Goal: Task Accomplishment & Management: Complete application form

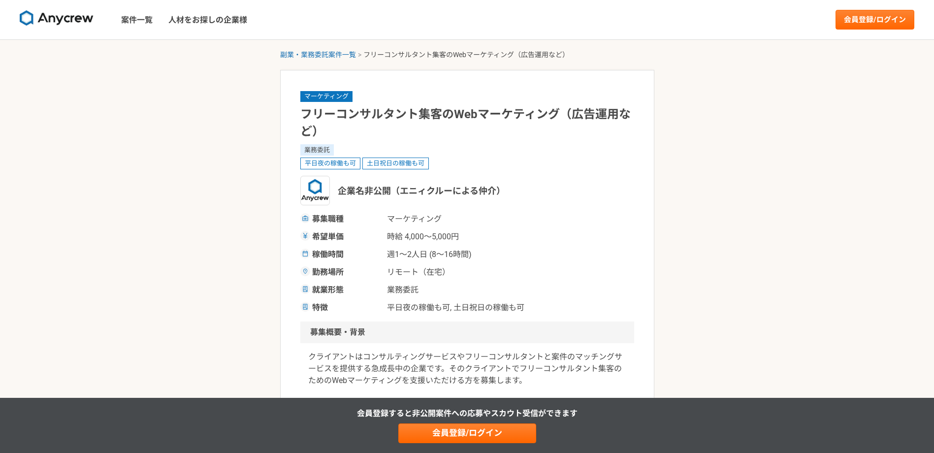
click at [888, 8] on nav "案件一覧 人材をお探しの企業様 会員登録/ログイン" at bounding box center [467, 19] width 934 height 39
click at [882, 23] on link "会員登録/ログイン" at bounding box center [875, 20] width 79 height 20
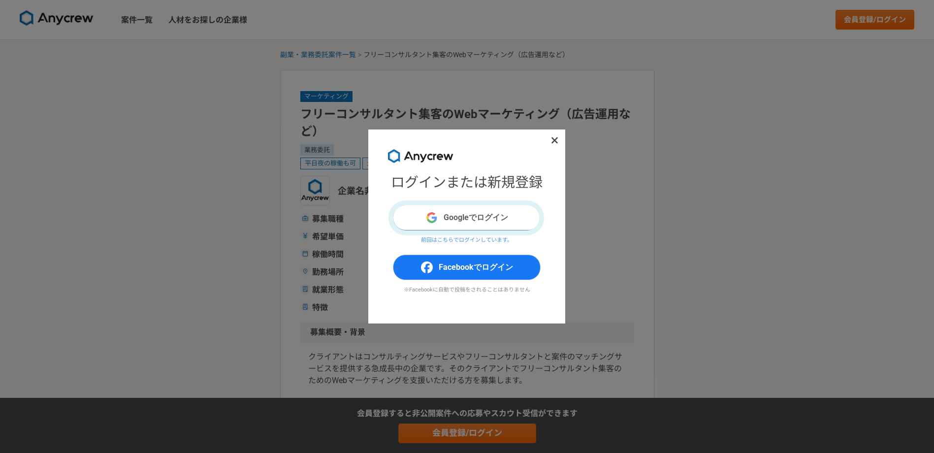
click at [488, 222] on button "Googleでログイン" at bounding box center [467, 218] width 148 height 26
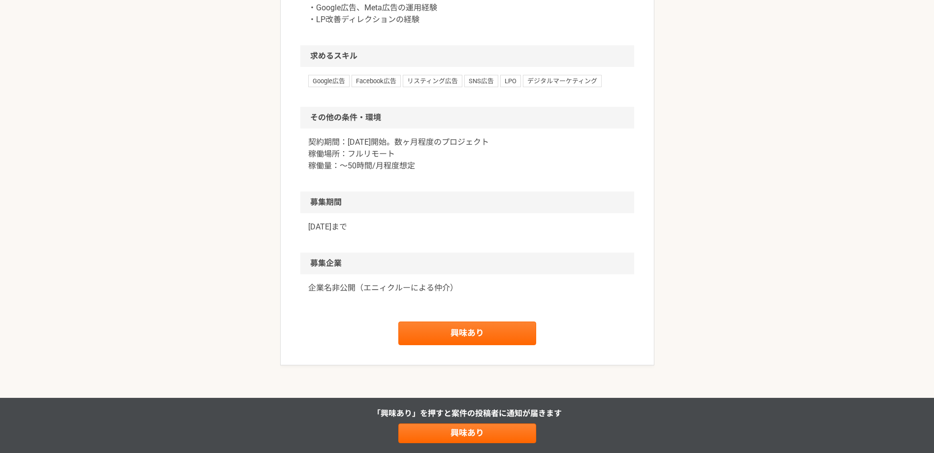
scroll to position [640, 0]
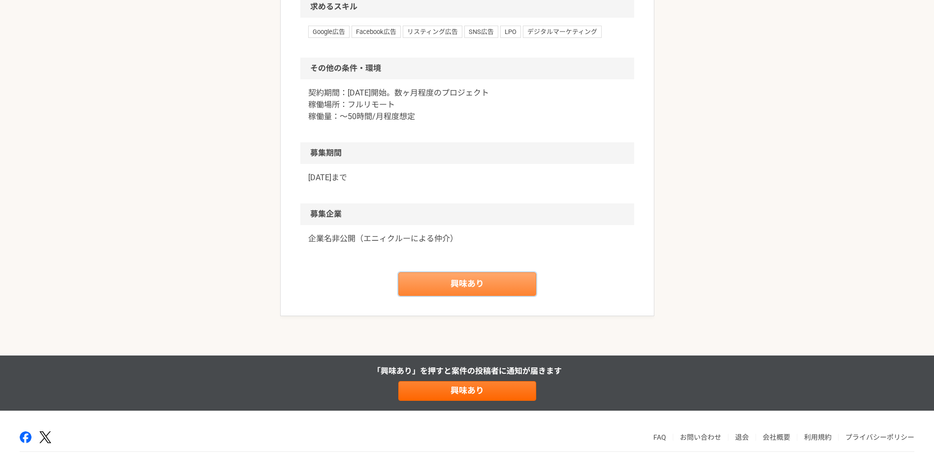
click at [443, 295] on link "興味あり" at bounding box center [467, 284] width 138 height 24
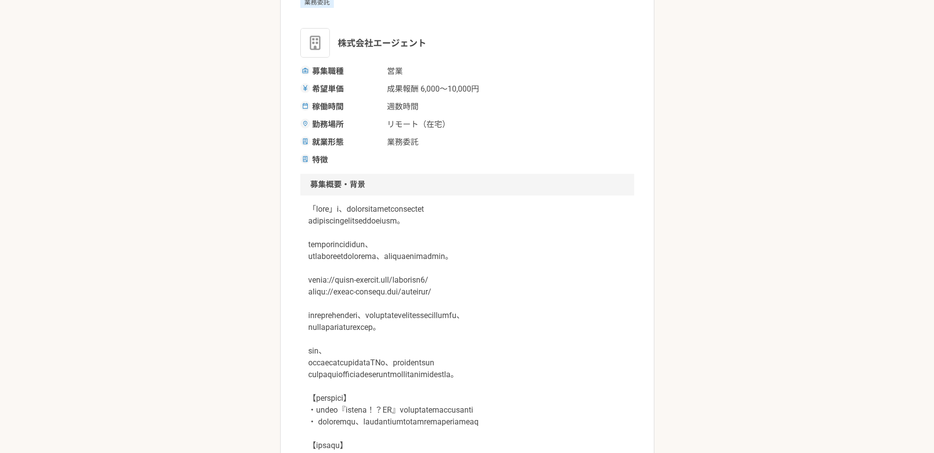
scroll to position [345, 0]
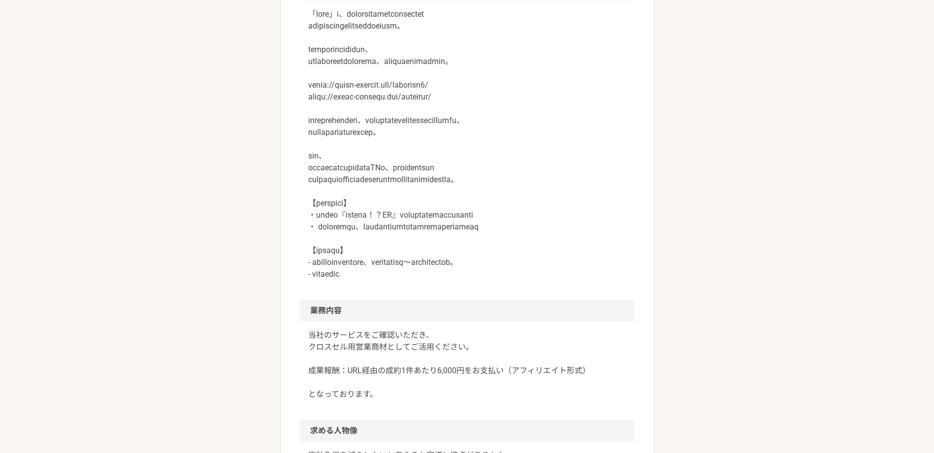
click at [386, 178] on p at bounding box center [467, 144] width 318 height 272
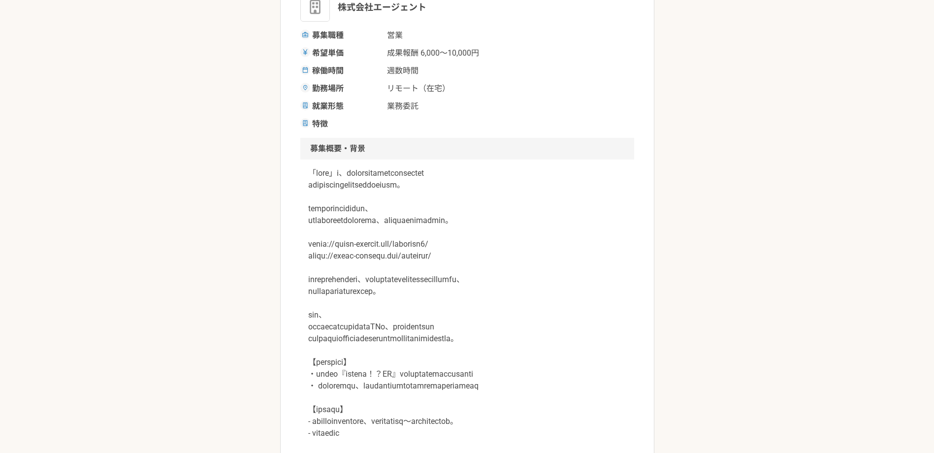
scroll to position [228, 0]
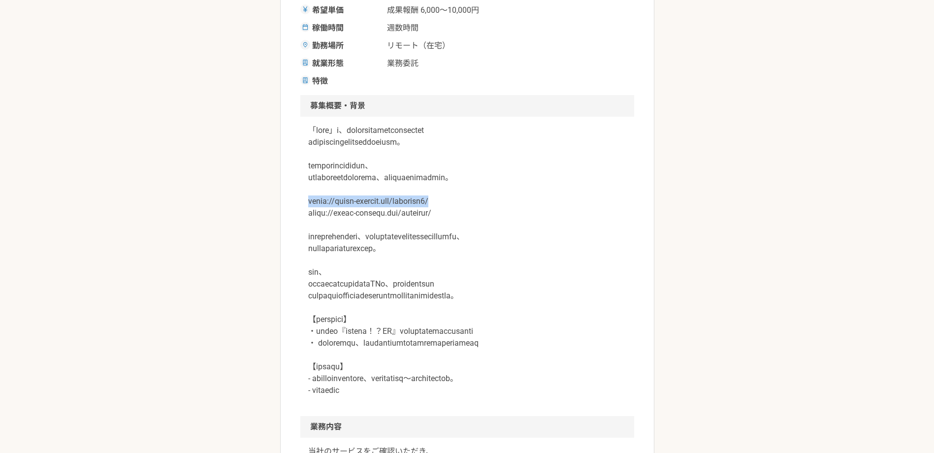
drag, startPoint x: 309, startPoint y: 202, endPoint x: 441, endPoint y: 199, distance: 132.5
click at [443, 200] on p at bounding box center [467, 261] width 318 height 272
drag, startPoint x: 441, startPoint y: 199, endPoint x: 431, endPoint y: 203, distance: 11.1
copy p "[URL][DOMAIN_NAME]"
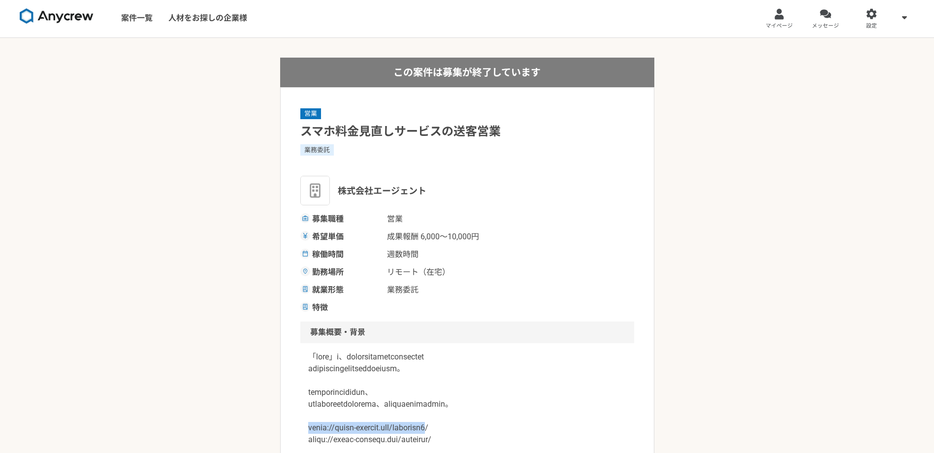
scroll to position [0, 0]
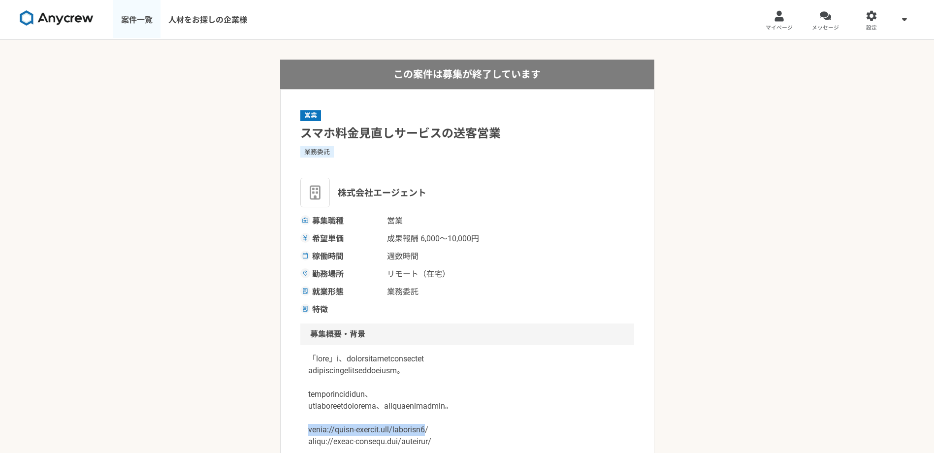
click at [143, 19] on link "案件一覧" at bounding box center [136, 19] width 47 height 39
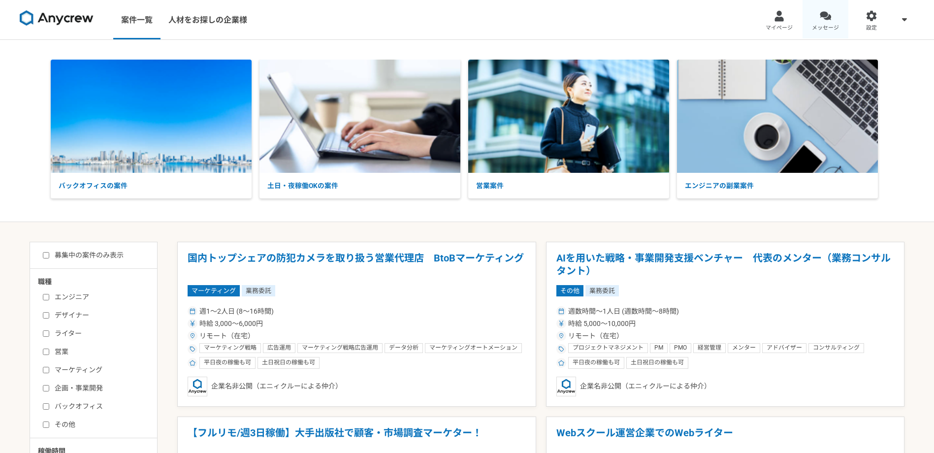
click at [825, 30] on span "メッセージ" at bounding box center [825, 28] width 27 height 8
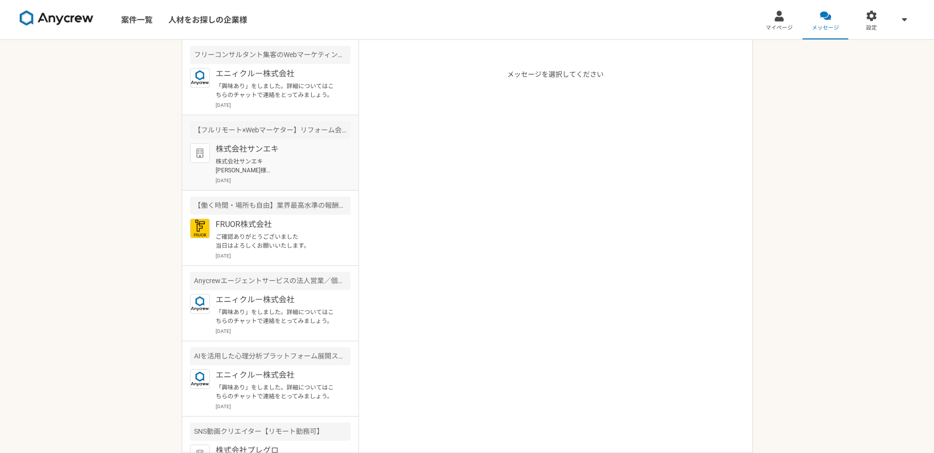
click at [293, 138] on div "【フルリモート×Webマーケター】リフォーム会社の広告運用をおまかせ！" at bounding box center [270, 130] width 161 height 18
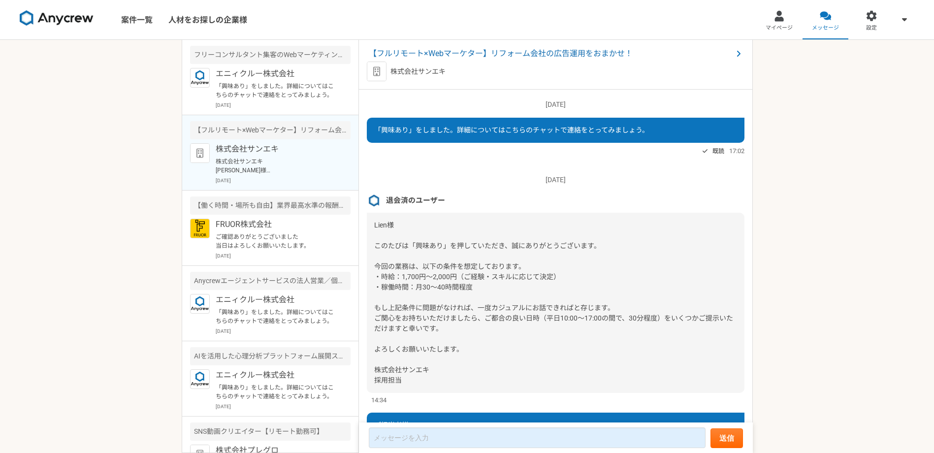
scroll to position [1064, 0]
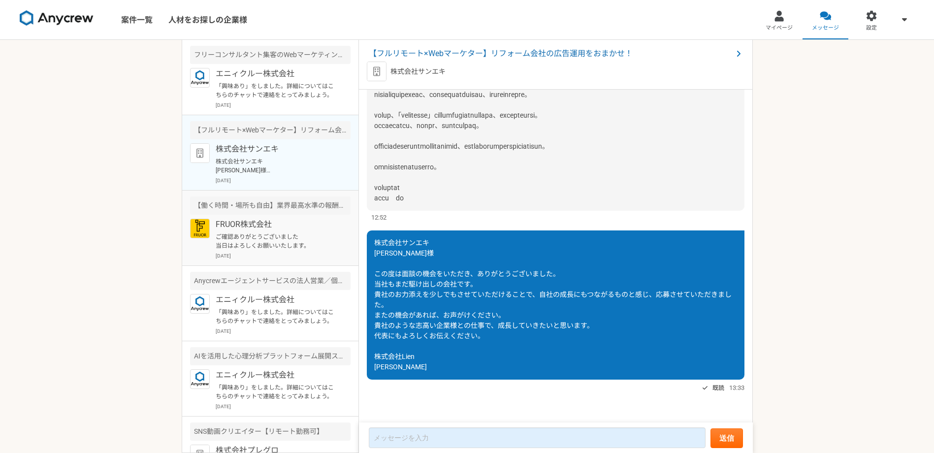
click at [292, 213] on div "【働く時間・場所も自由】業界最高水準の報酬率を誇るキャリアアドバイザーを募集！" at bounding box center [270, 205] width 161 height 18
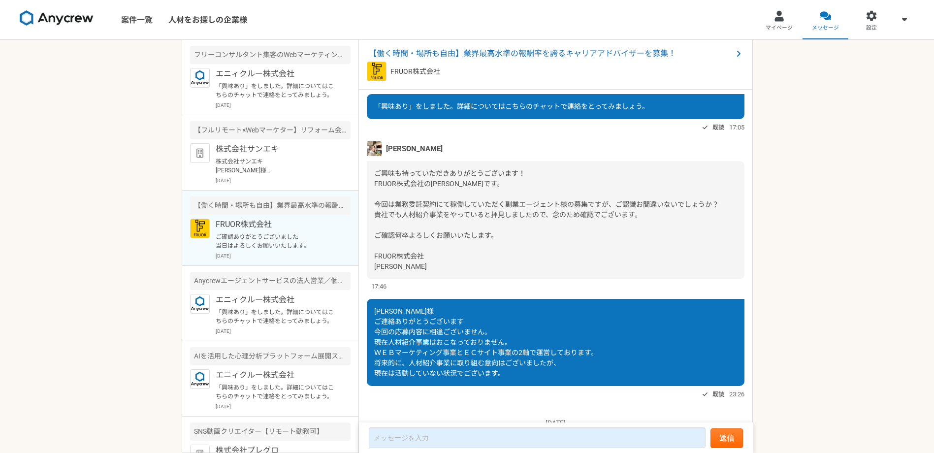
scroll to position [18, 0]
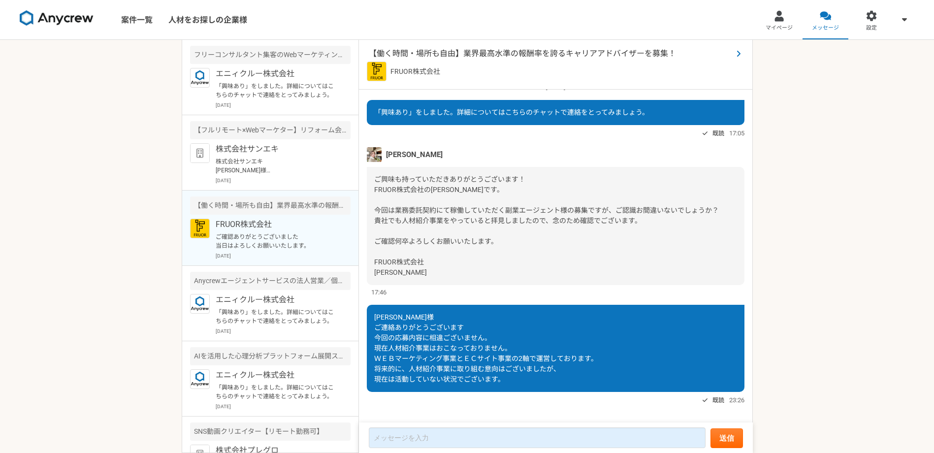
click at [463, 50] on span "【働く時間・場所も自由】業界最高水準の報酬率を誇るキャリアアドバイザーを募集！" at bounding box center [551, 54] width 364 height 12
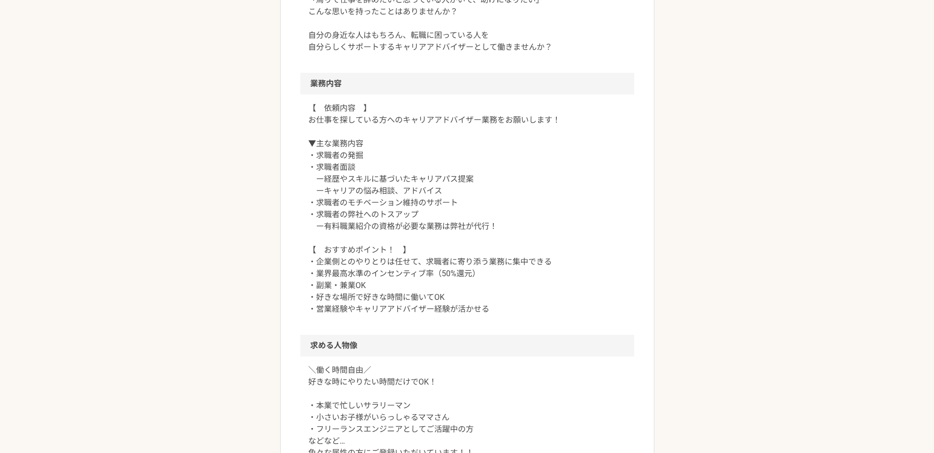
scroll to position [394, 0]
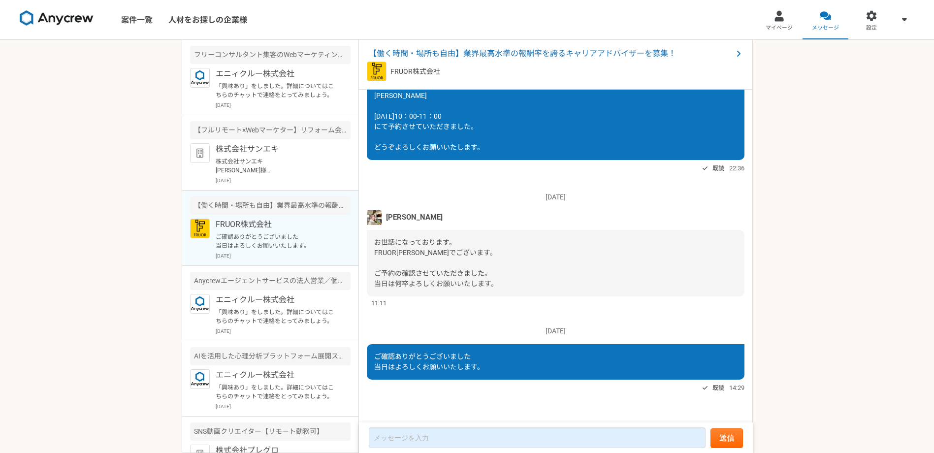
scroll to position [49, 0]
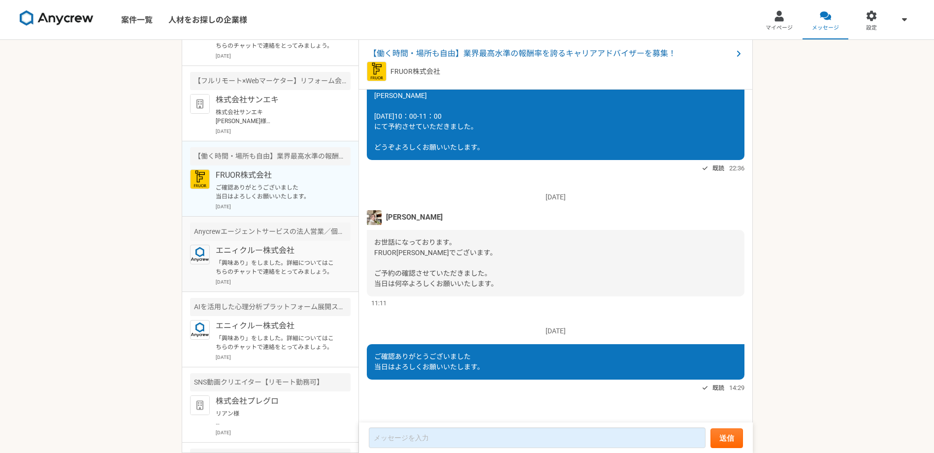
click at [315, 255] on p "エニィクルー株式会社" at bounding box center [277, 251] width 122 height 12
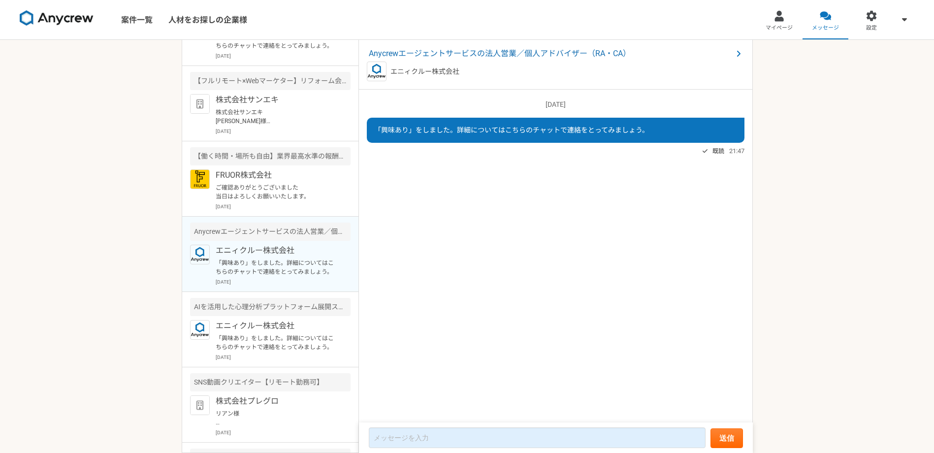
scroll to position [98, 0]
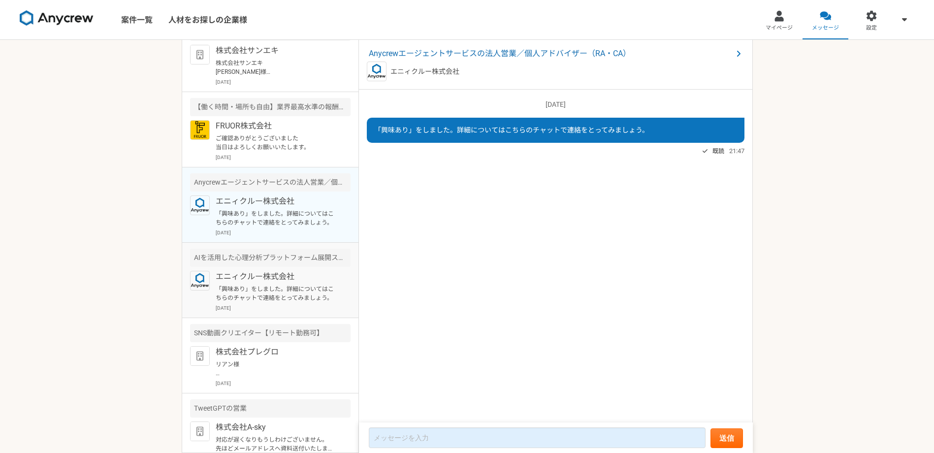
click at [317, 261] on div "AIを活用した心理分析プラットフォーム展開スタートアップ　マーケティング企画運用" at bounding box center [270, 258] width 161 height 18
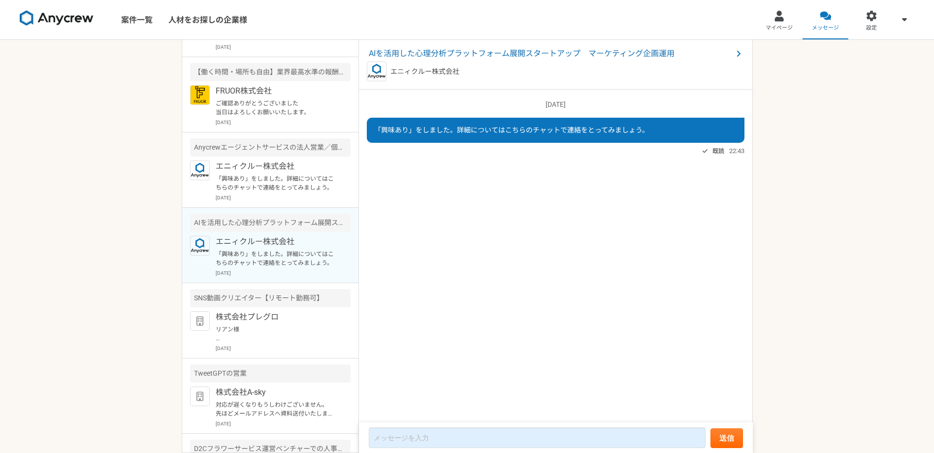
scroll to position [148, 0]
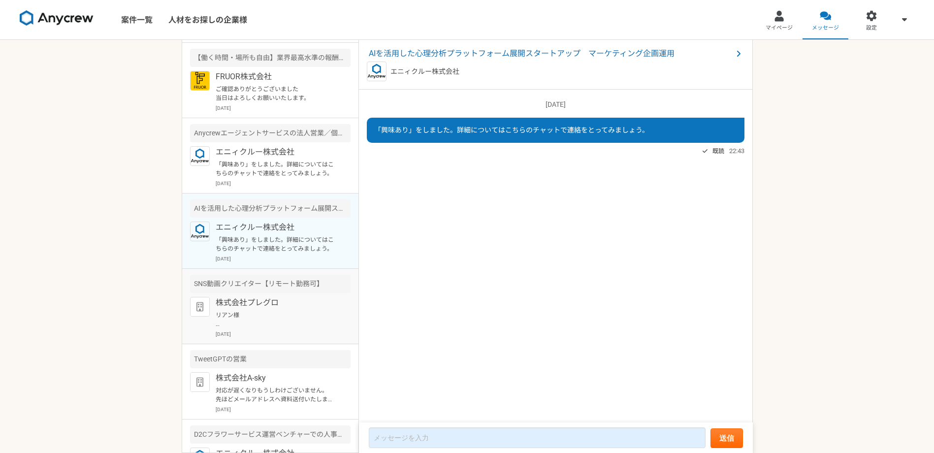
click at [311, 282] on div "SNS動画クリエイター【リモート勤務可】" at bounding box center [270, 284] width 161 height 18
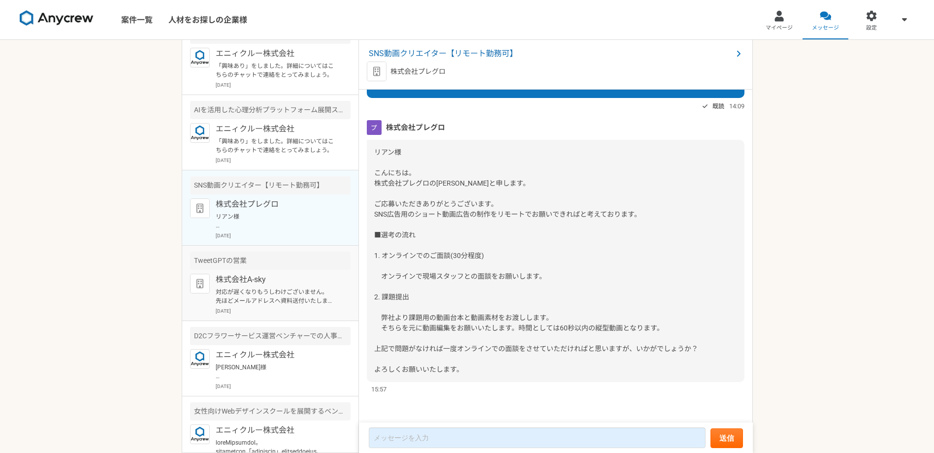
scroll to position [295, 0]
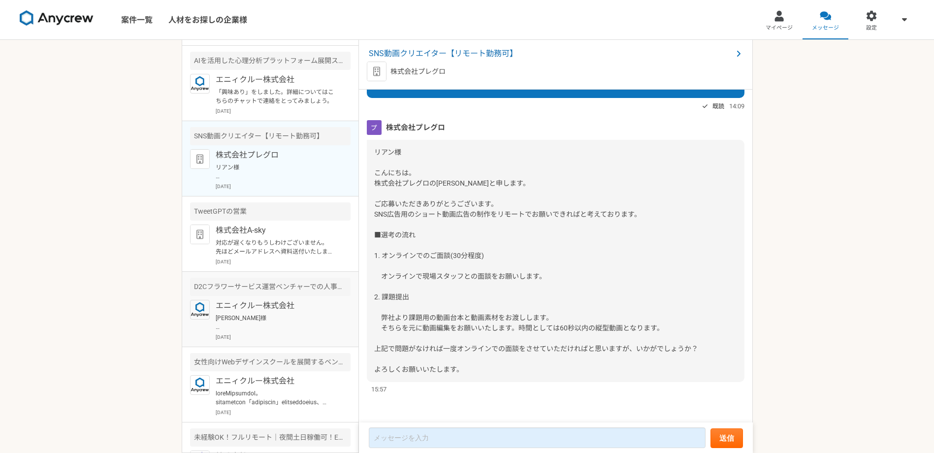
click at [321, 295] on div "D2Cフラワーサービス運営ベンチャーでの人事労務・経理業務" at bounding box center [270, 287] width 161 height 18
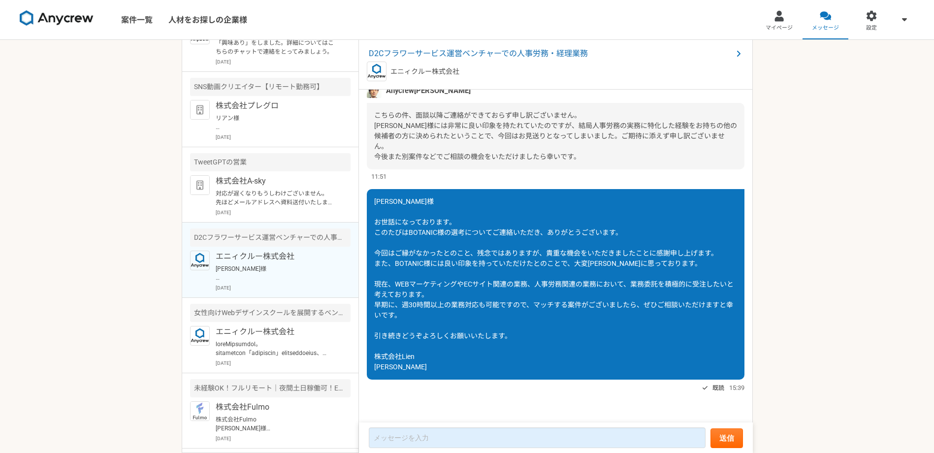
scroll to position [394, 0]
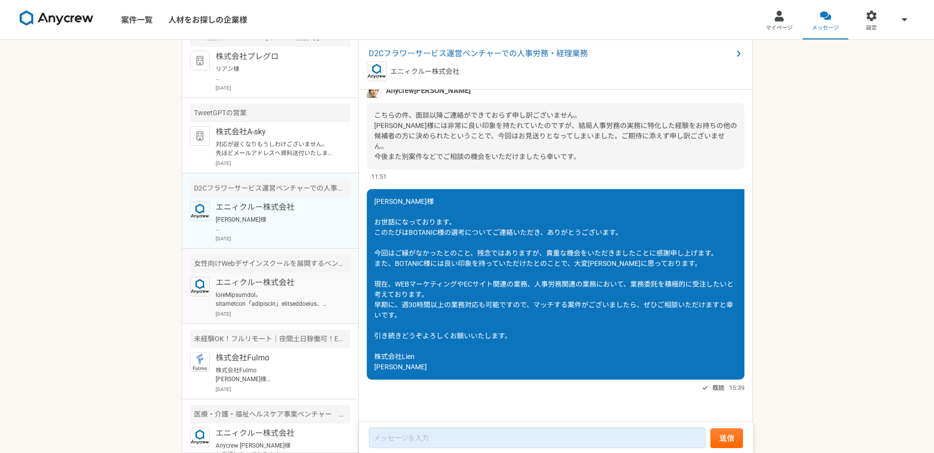
click at [321, 292] on p at bounding box center [277, 299] width 122 height 18
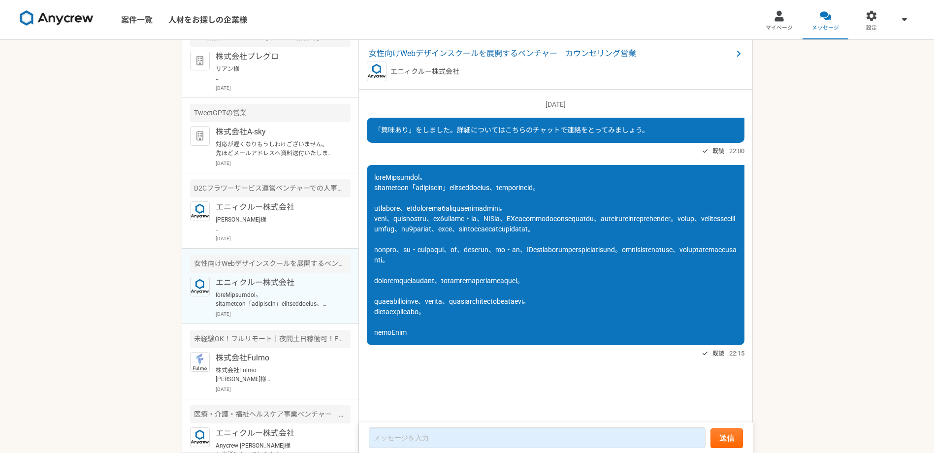
scroll to position [443, 0]
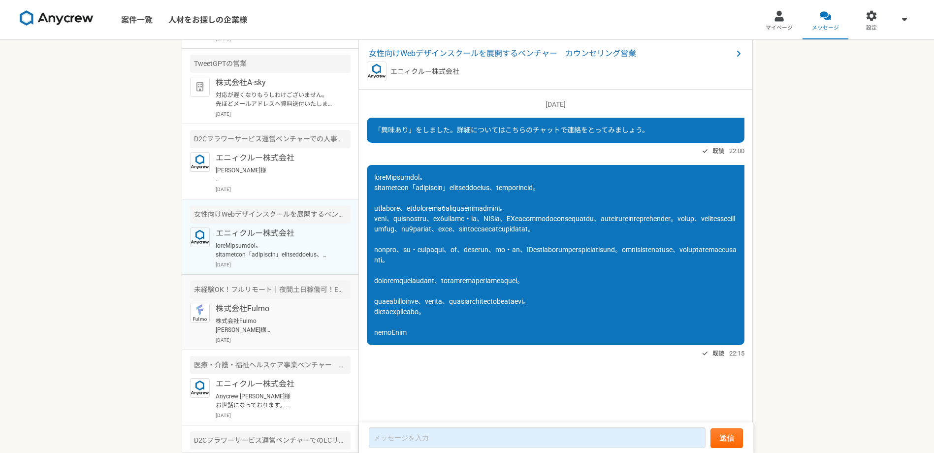
click at [321, 292] on div "未経験OK！フルリモート｜夜間土日稼働可！ECサイト運営の事務" at bounding box center [270, 290] width 161 height 18
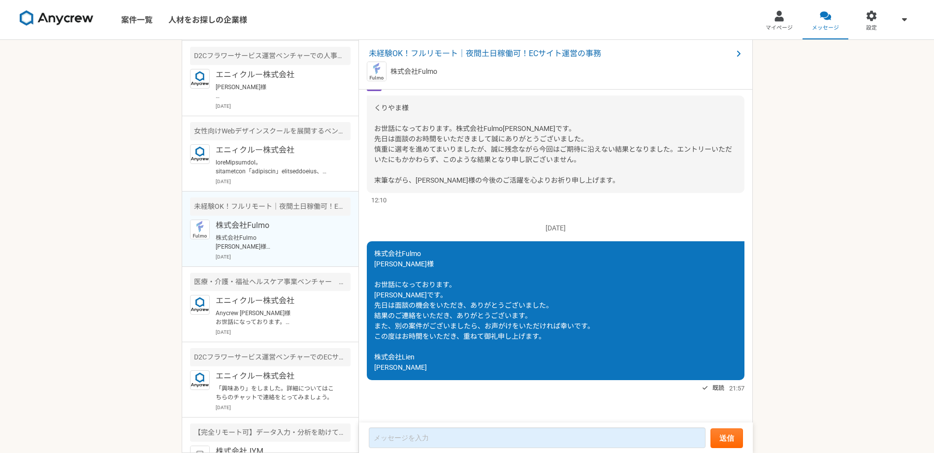
scroll to position [542, 0]
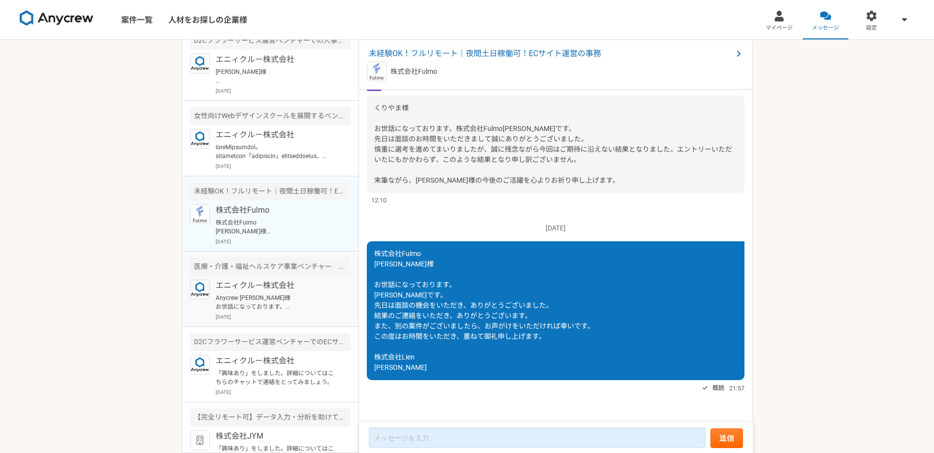
click at [321, 293] on div "エニィクルー株式会社 Anycrew [PERSON_NAME]様 お世話になっております。 ご連絡ありがとうございます。 承知いたしました。 また別の案件が…" at bounding box center [283, 300] width 135 height 41
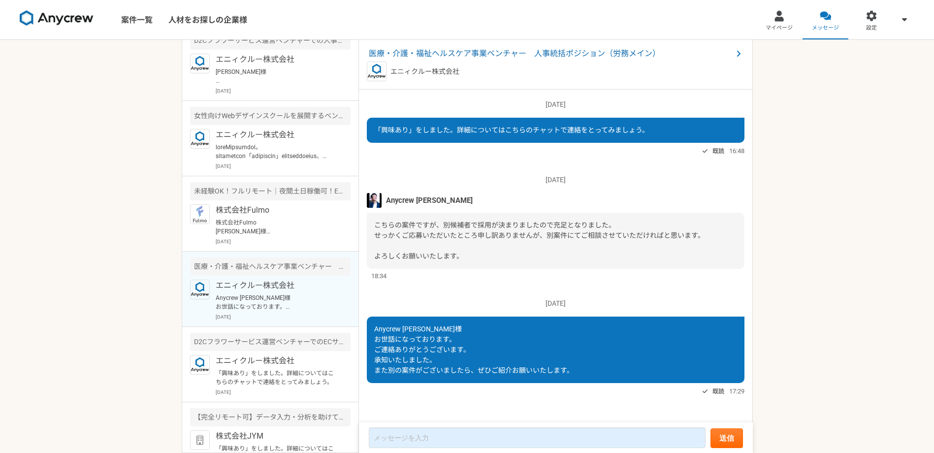
scroll to position [3, 0]
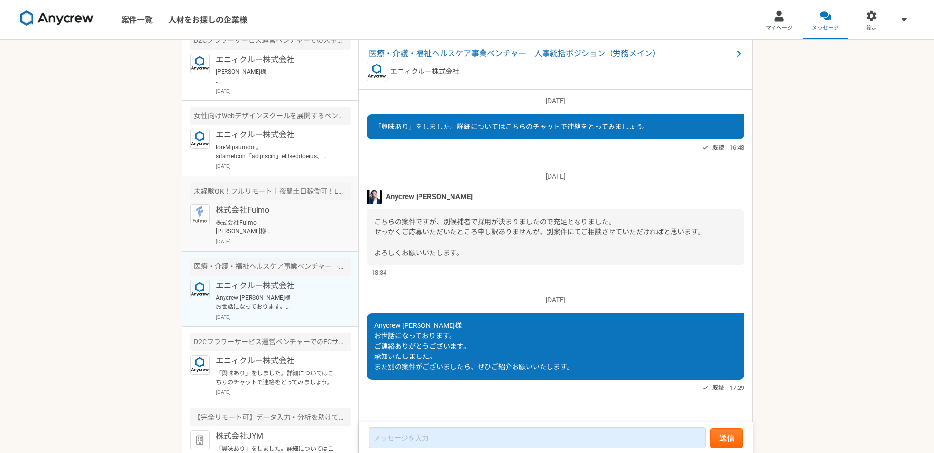
click at [321, 219] on p "株式会社Fulmo [PERSON_NAME]様 お世話になっております。 [PERSON_NAME]です。 先日は面談の機会をいただき、ありがとうございまし…" at bounding box center [277, 227] width 122 height 18
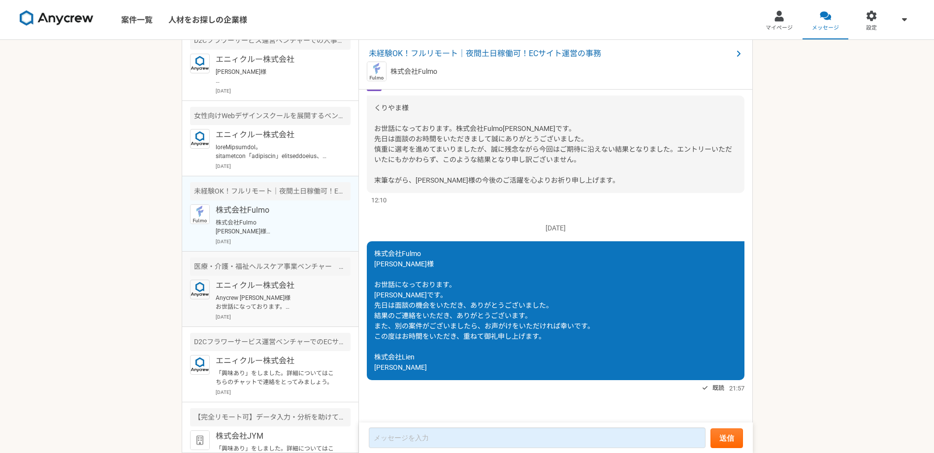
click at [314, 279] on article "医療・介護・福祉ヘルスケア事業ベンチャー　人事統括ポジション（労務メイン） エニィクルー株式会社 Anycrew [PERSON_NAME]様 お世話になって…" at bounding box center [270, 289] width 176 height 75
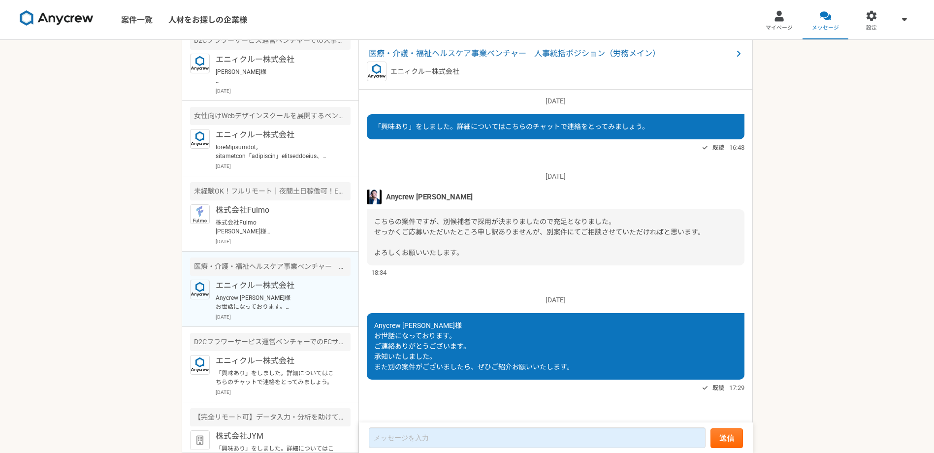
scroll to position [591, 0]
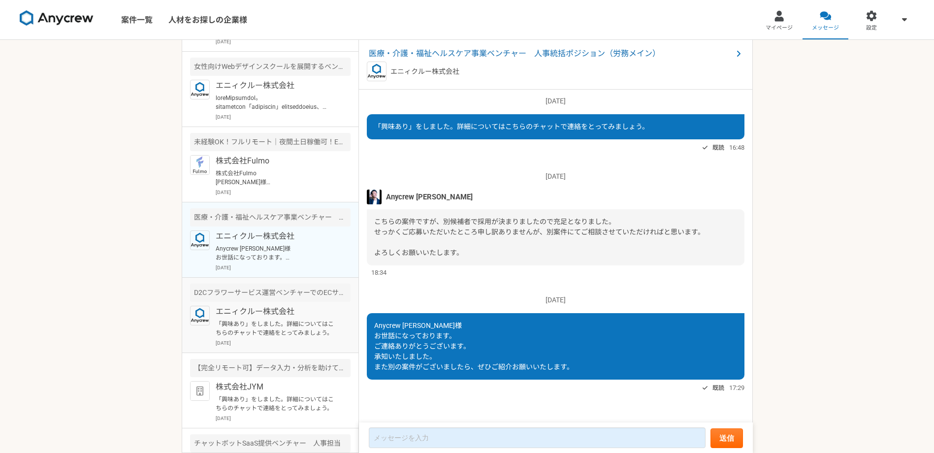
click at [313, 300] on div "D2Cフラワーサービス運営ベンチャーでのECサイト運用業務" at bounding box center [270, 293] width 161 height 18
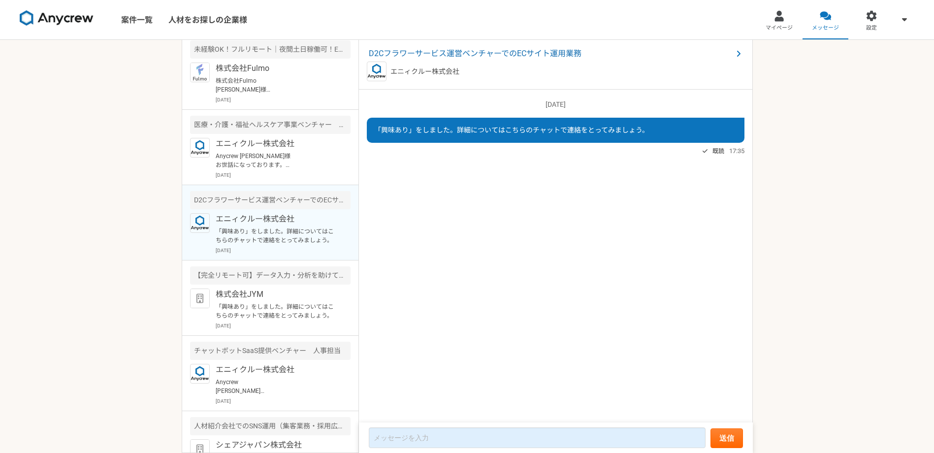
scroll to position [689, 0]
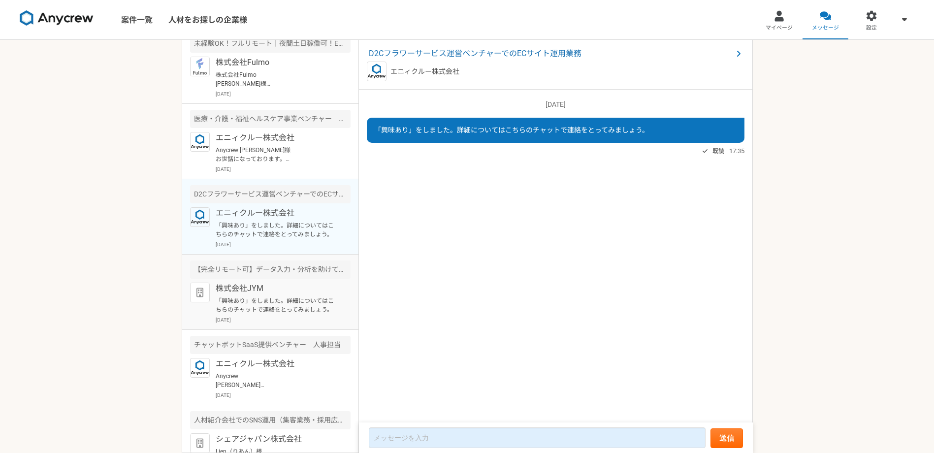
click at [313, 299] on p "「興味あり」をしました。詳細についてはこちらのチャットで連絡をとってみましょう。" at bounding box center [277, 305] width 122 height 18
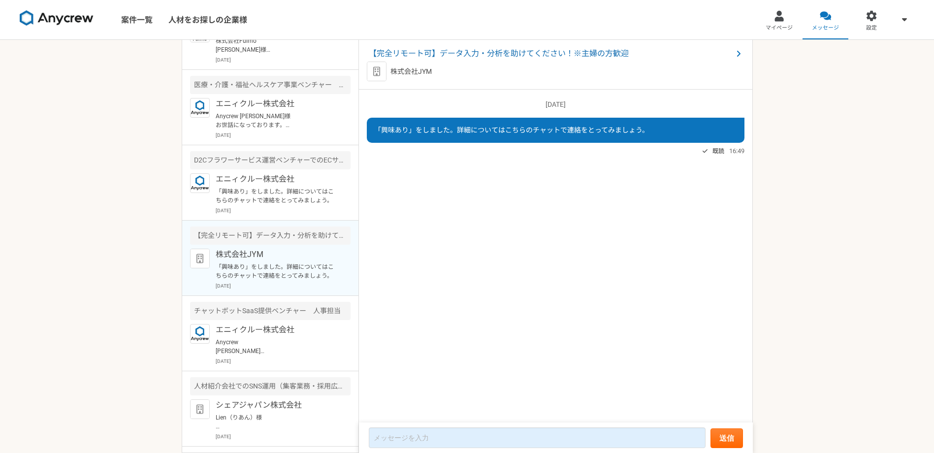
scroll to position [739, 0]
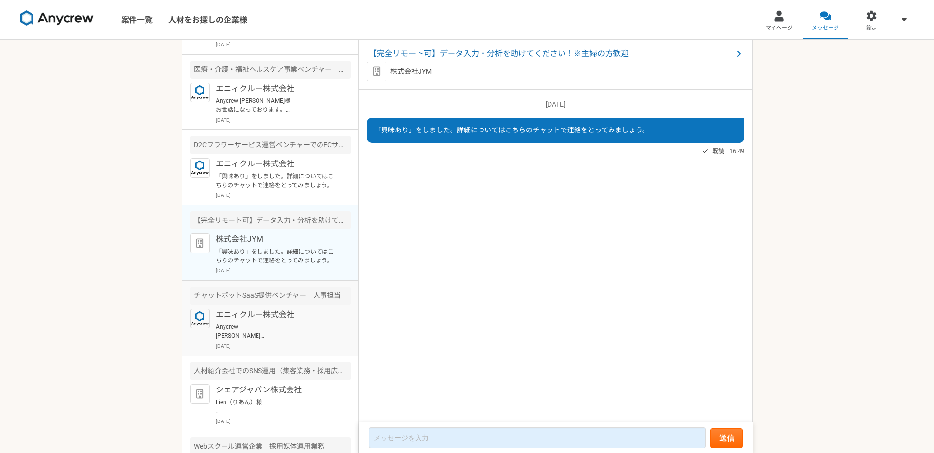
click at [315, 300] on div "チャットボットSaaS提供ベンチャー　人事担当" at bounding box center [270, 296] width 161 height 18
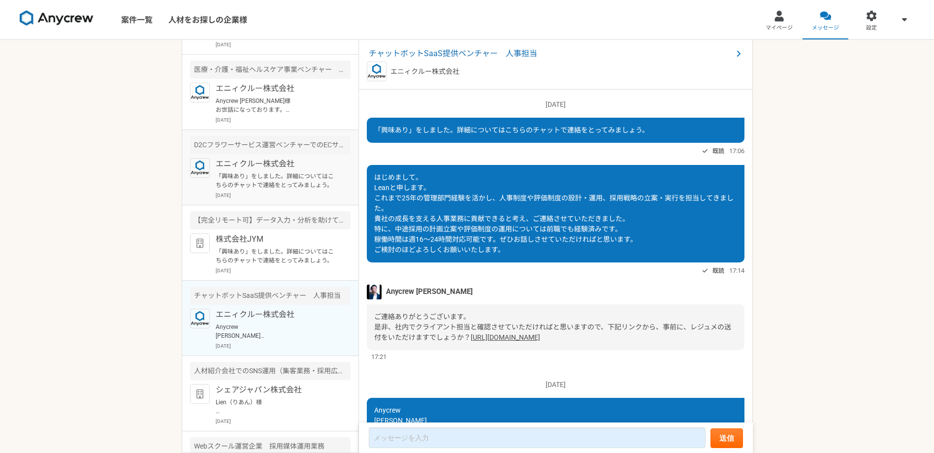
scroll to position [136, 0]
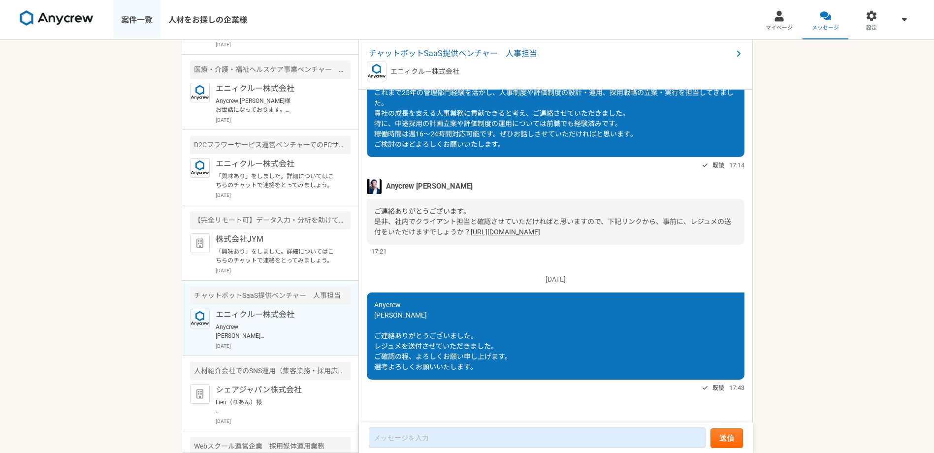
click at [157, 19] on link "案件一覧" at bounding box center [136, 19] width 47 height 39
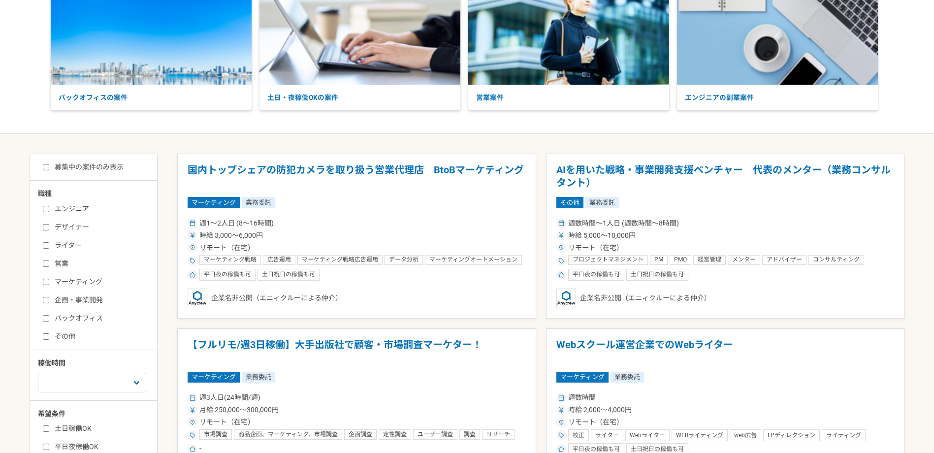
scroll to position [98, 0]
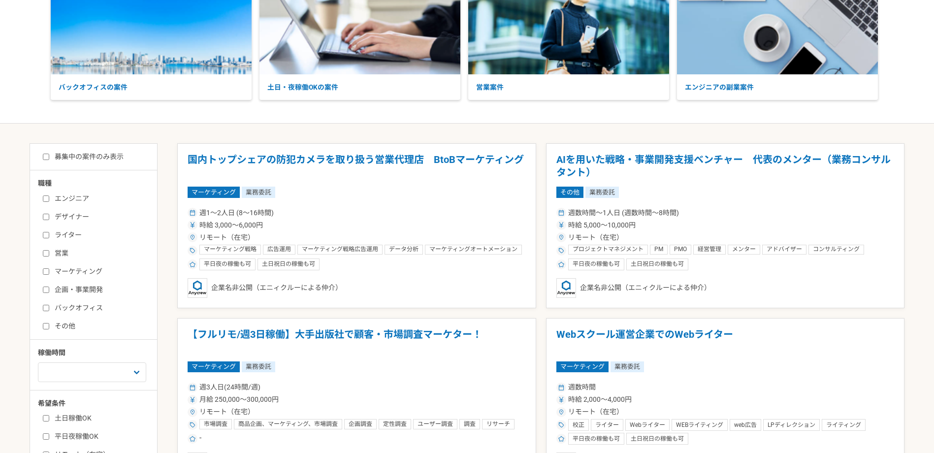
click at [47, 273] on input "マーケティング" at bounding box center [46, 271] width 6 height 6
checkbox input "true"
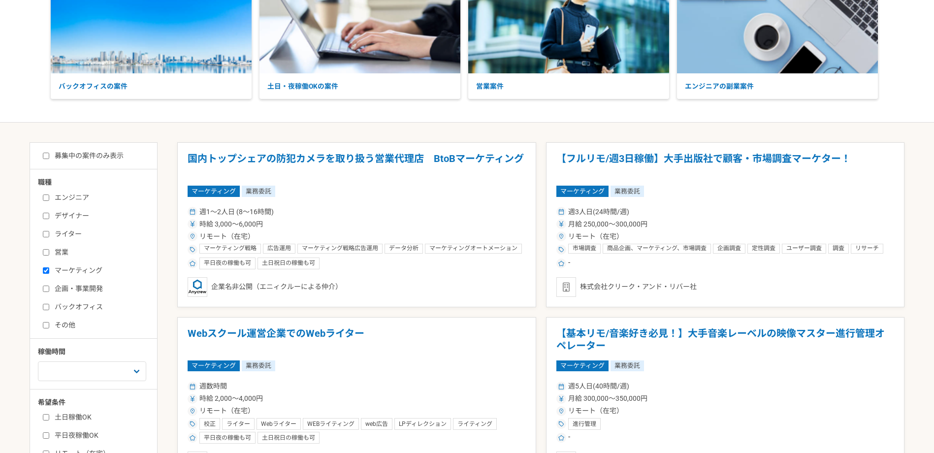
scroll to position [98, 0]
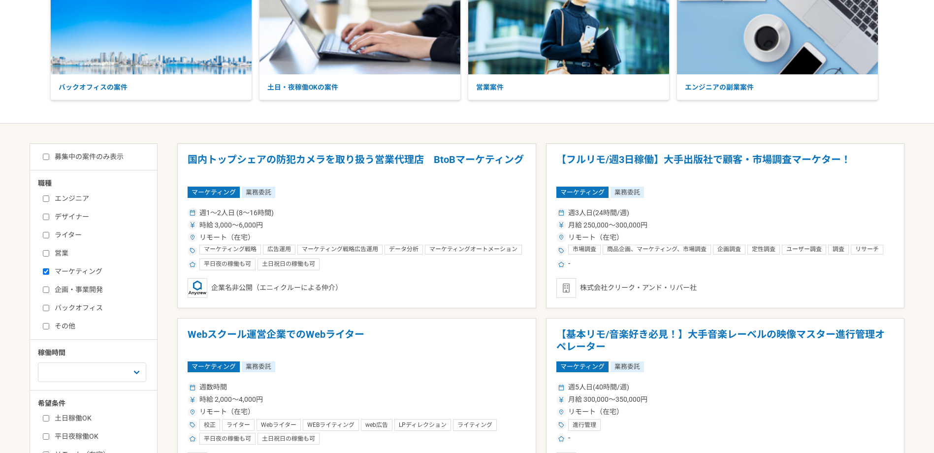
click at [48, 161] on label "募集中の案件のみ表示" at bounding box center [83, 157] width 81 height 10
click at [48, 160] on input "募集中の案件のみ表示" at bounding box center [46, 157] width 6 height 6
checkbox input "true"
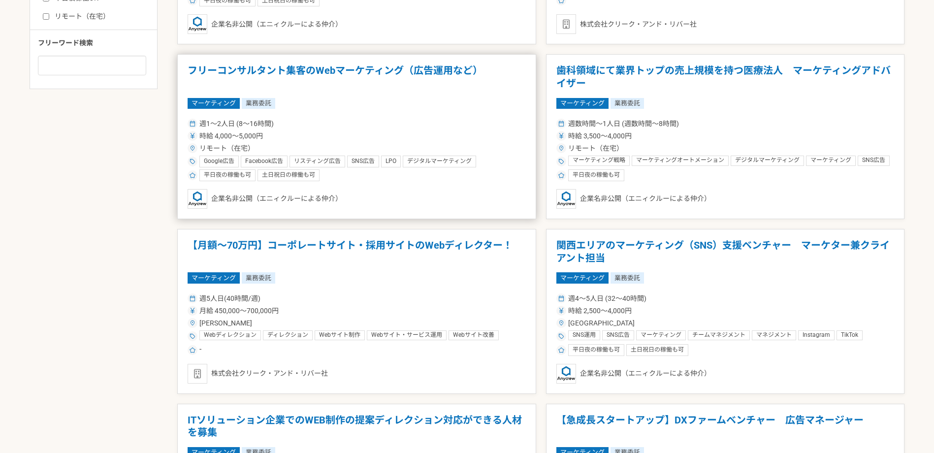
scroll to position [542, 0]
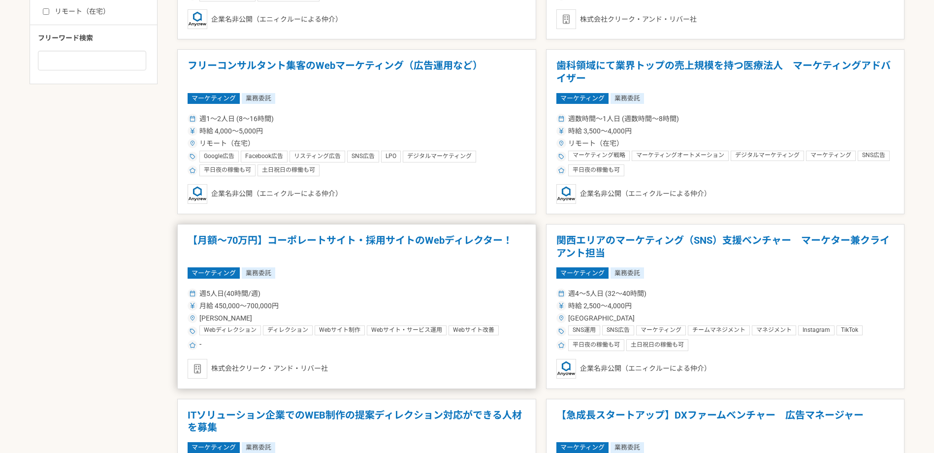
click at [445, 261] on article "【月額～70万円】コーポレートサイト・採用サイトのWebディレクター！ マーケティング 業務委託 週5人日(40時間/週) 月給 450,000〜700,00…" at bounding box center [356, 306] width 359 height 165
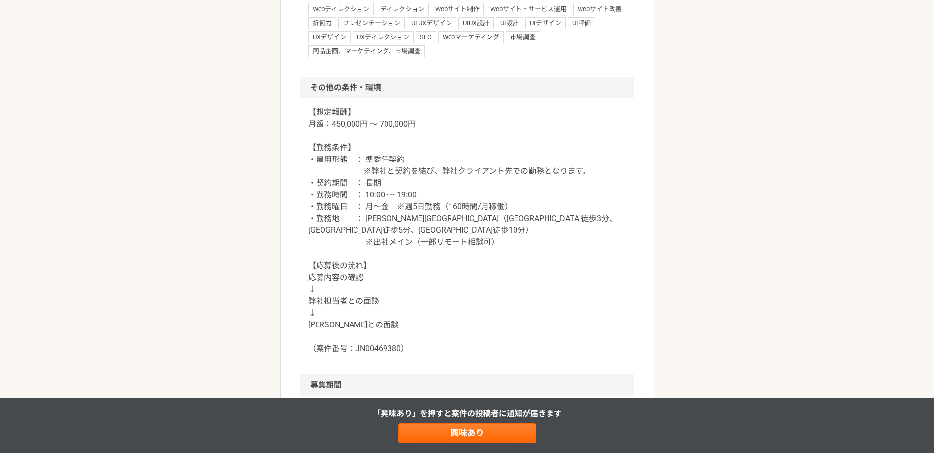
scroll to position [1083, 0]
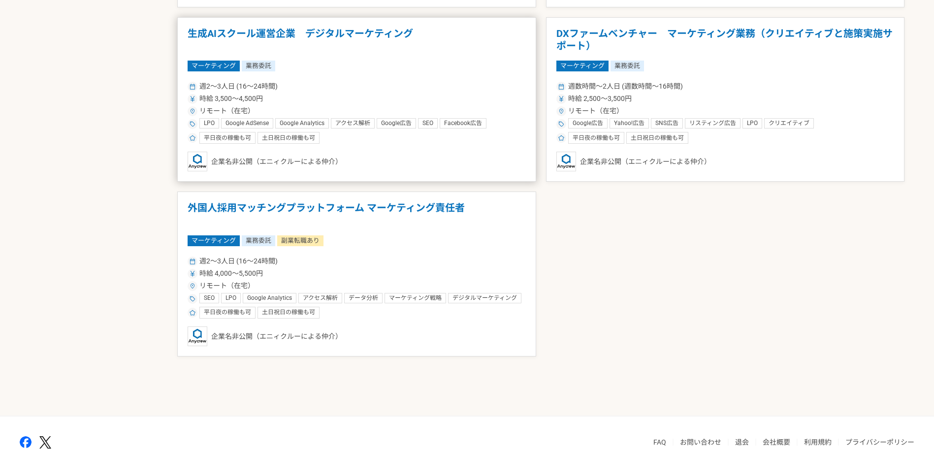
scroll to position [1280, 0]
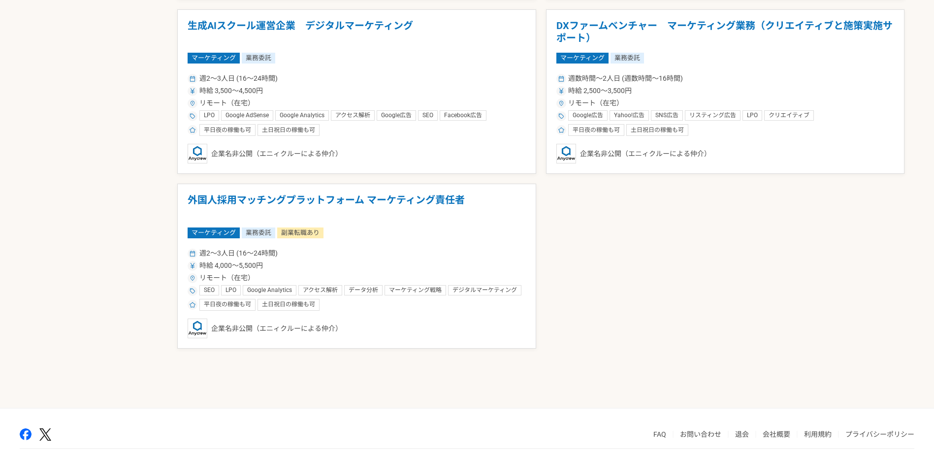
click at [433, 250] on div "週2〜3人日 (16〜24時間)" at bounding box center [357, 253] width 338 height 10
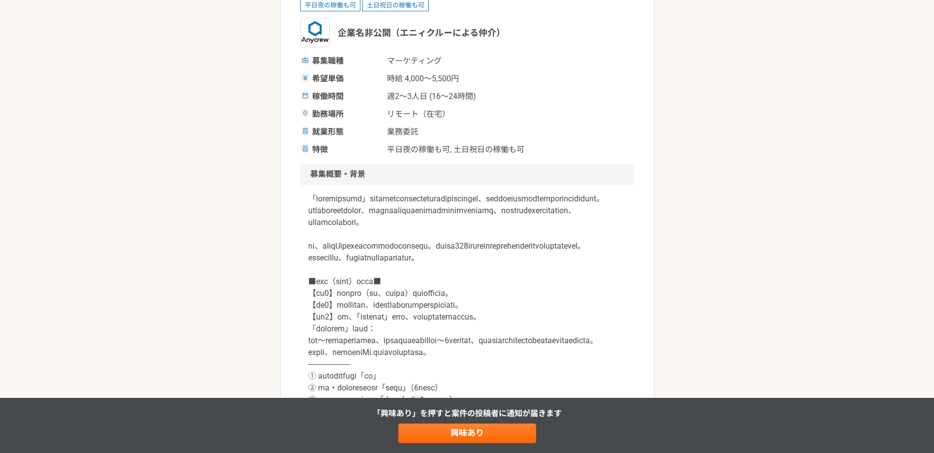
scroll to position [148, 0]
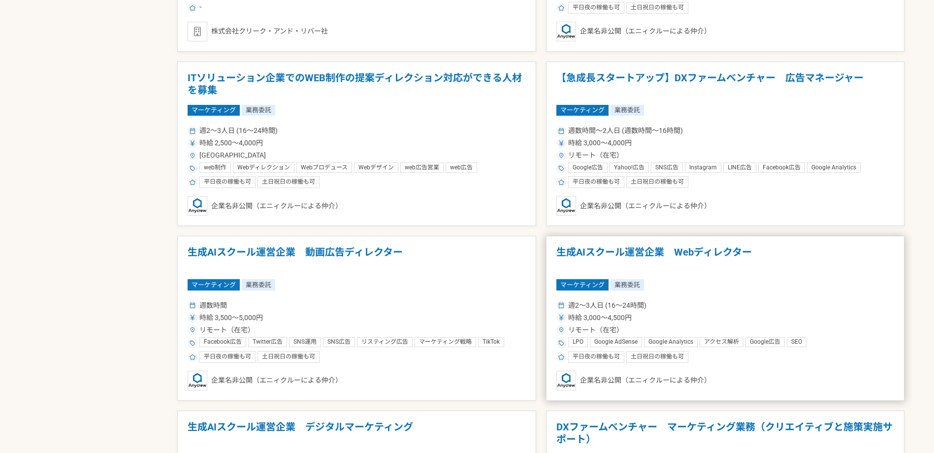
scroll to position [935, 0]
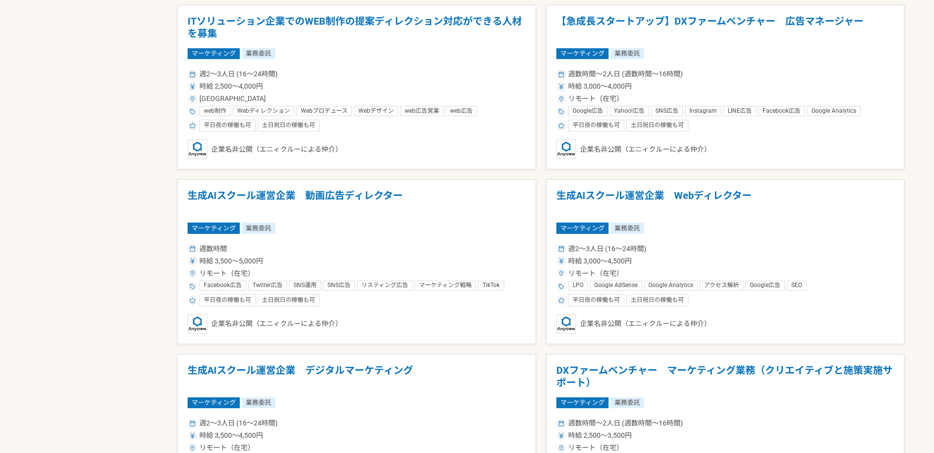
click at [690, 308] on article "生成AIスクール運営企業　Webディレクター マーケティング 業務委託 週2〜3人日 (16〜24時間) 時給 3,000〜4,500円 リモート（在宅） L…" at bounding box center [725, 261] width 359 height 165
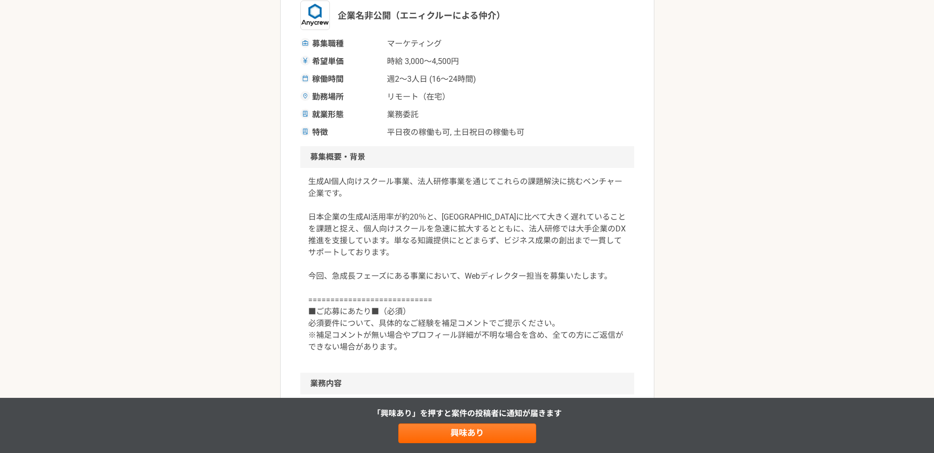
scroll to position [246, 0]
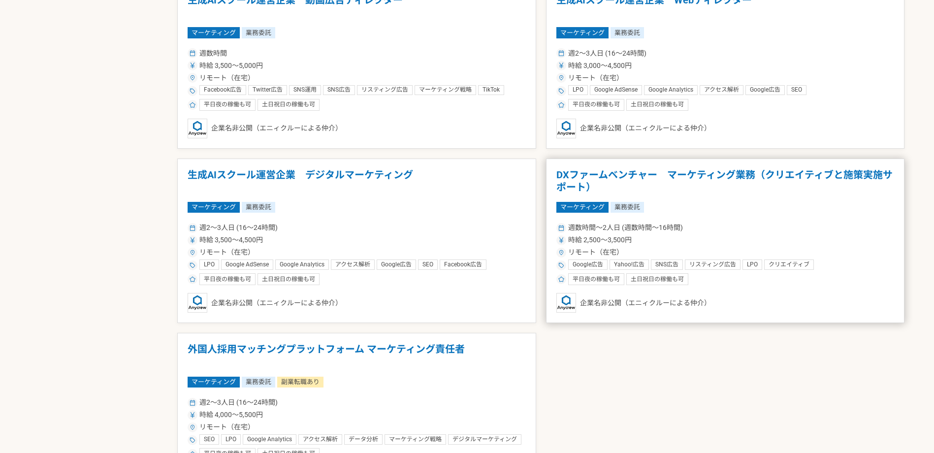
scroll to position [1132, 0]
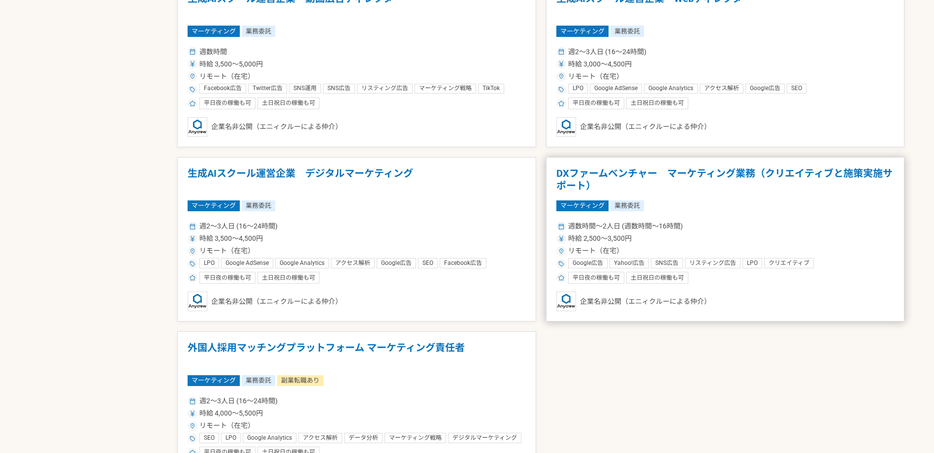
click at [657, 234] on div "時給 2,500〜3,500円" at bounding box center [725, 238] width 338 height 10
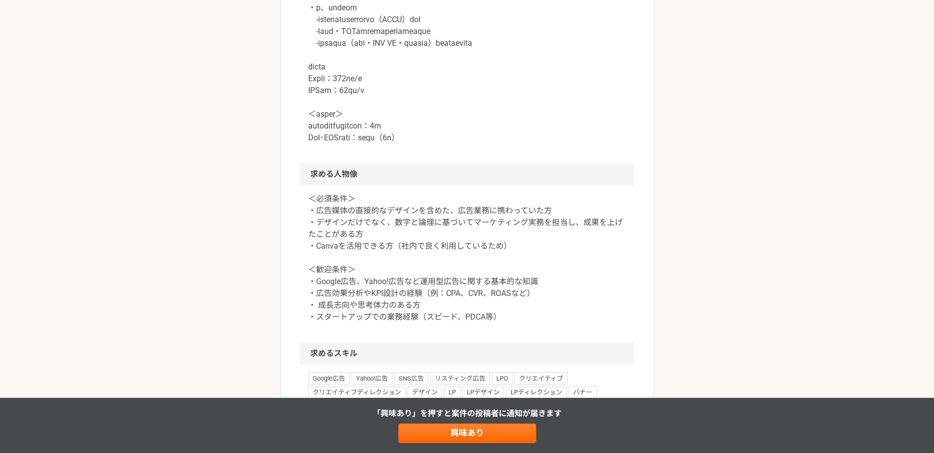
scroll to position [935, 0]
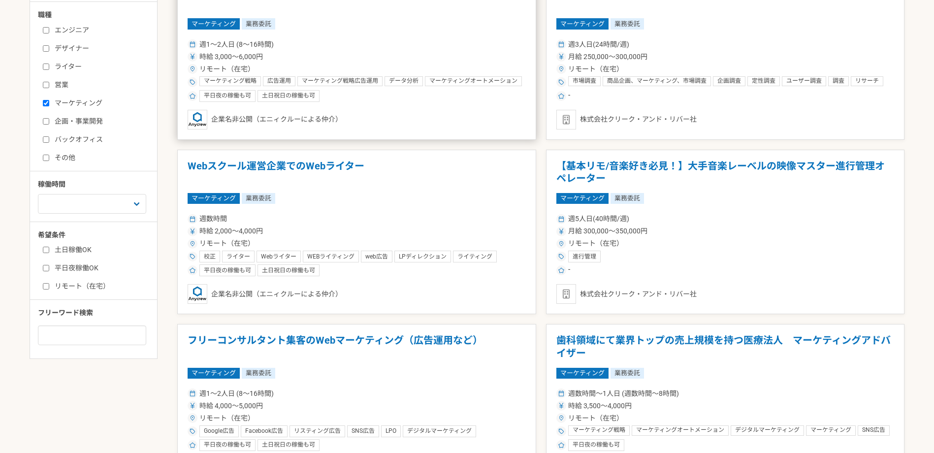
scroll to position [197, 0]
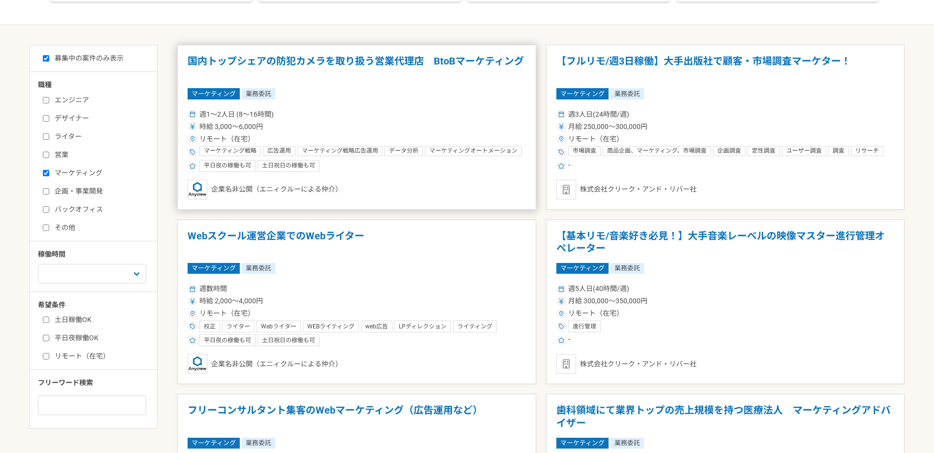
click at [305, 123] on div "時給 3,000〜6,000円" at bounding box center [357, 127] width 338 height 10
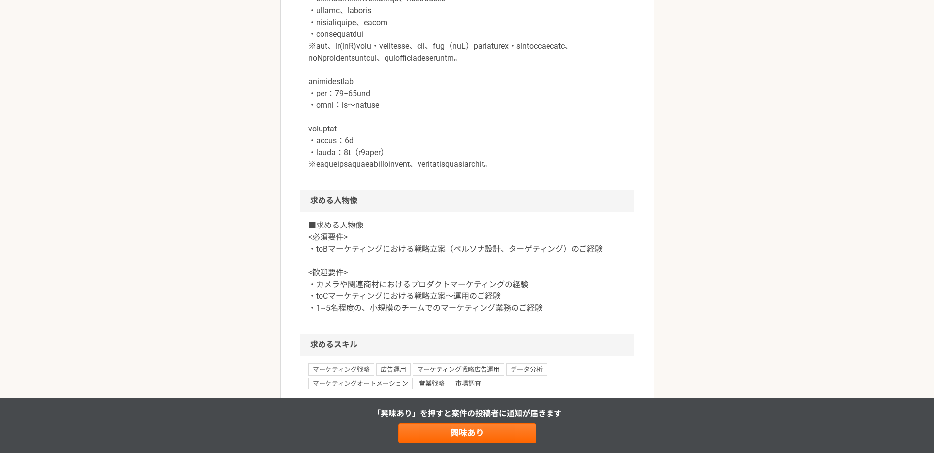
scroll to position [640, 0]
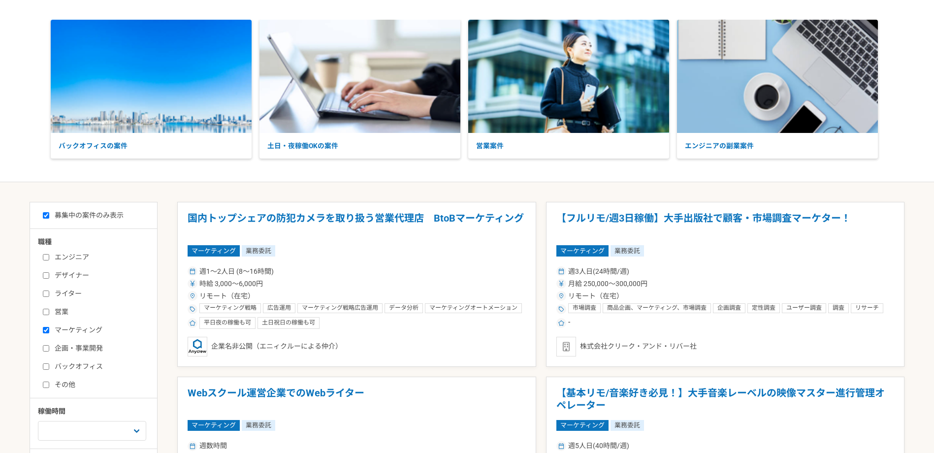
scroll to position [98, 0]
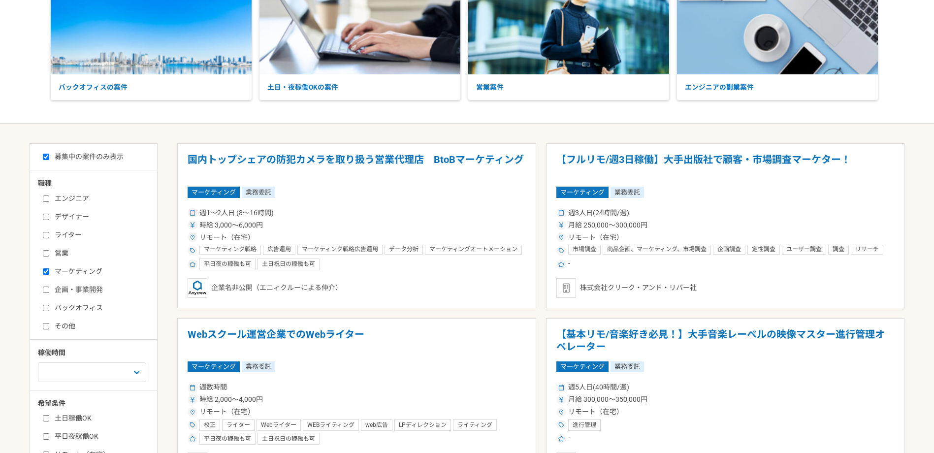
click at [47, 266] on label "マーケティング" at bounding box center [99, 271] width 113 height 10
click at [47, 268] on input "マーケティング" at bounding box center [46, 271] width 6 height 6
checkbox input "false"
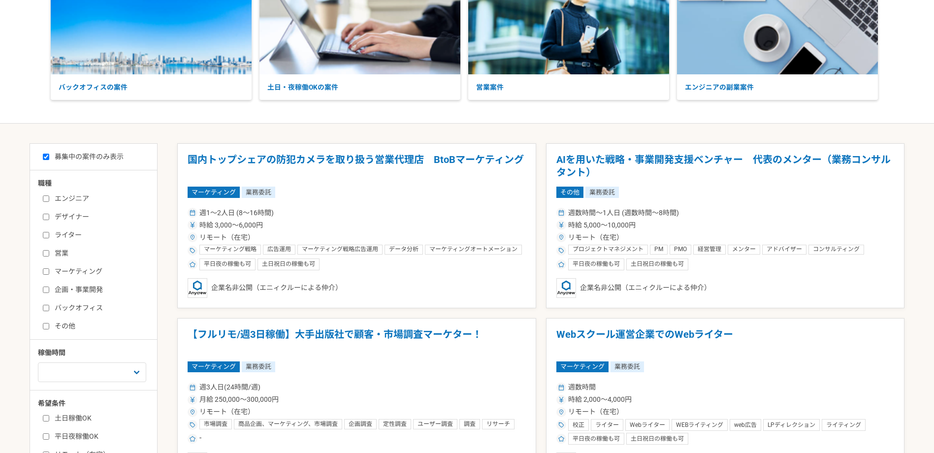
click at [47, 307] on input "バックオフィス" at bounding box center [46, 308] width 6 height 6
checkbox input "true"
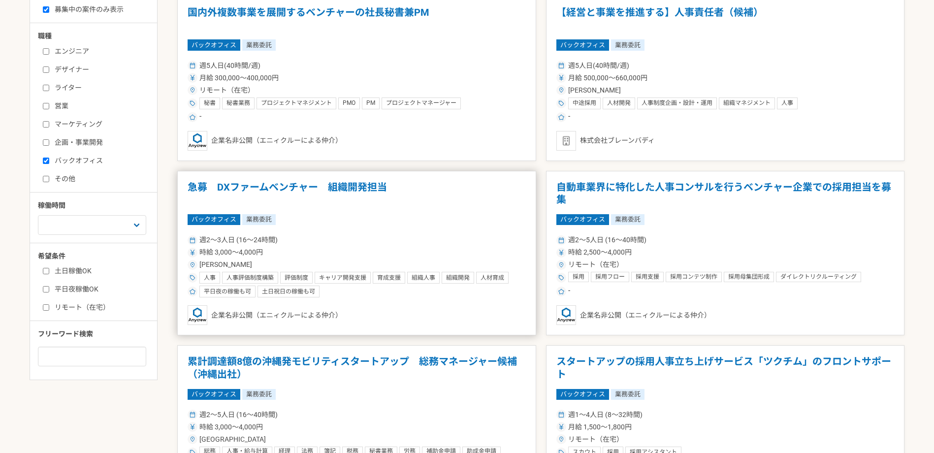
scroll to position [246, 0]
click at [46, 306] on input "リモート（在宅）" at bounding box center [46, 307] width 6 height 6
checkbox input "true"
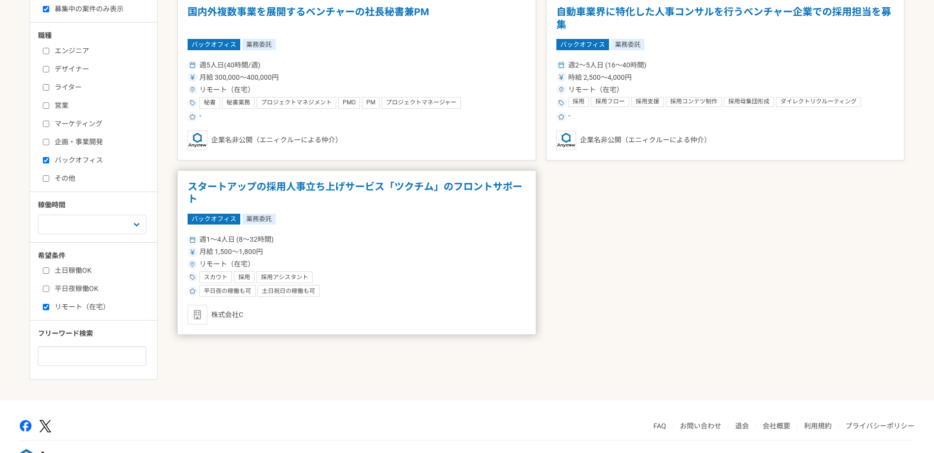
click at [388, 241] on div "週1〜4人日 (8〜32時間)" at bounding box center [357, 239] width 338 height 10
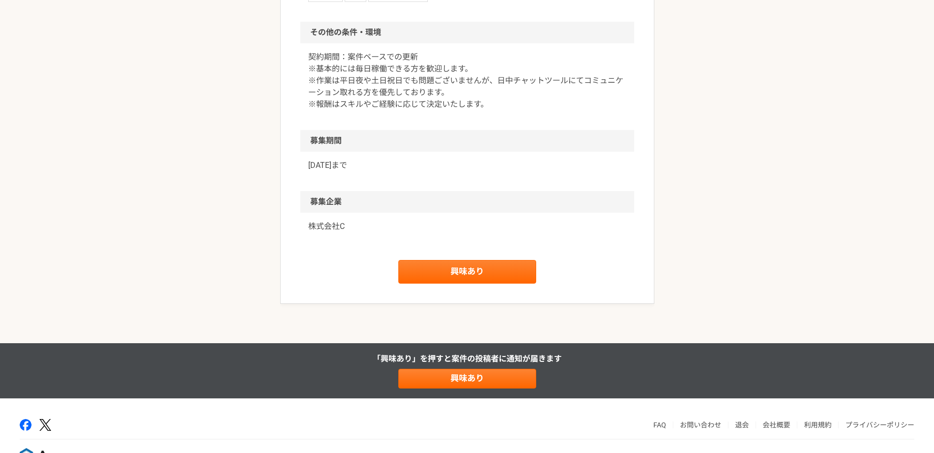
scroll to position [780, 0]
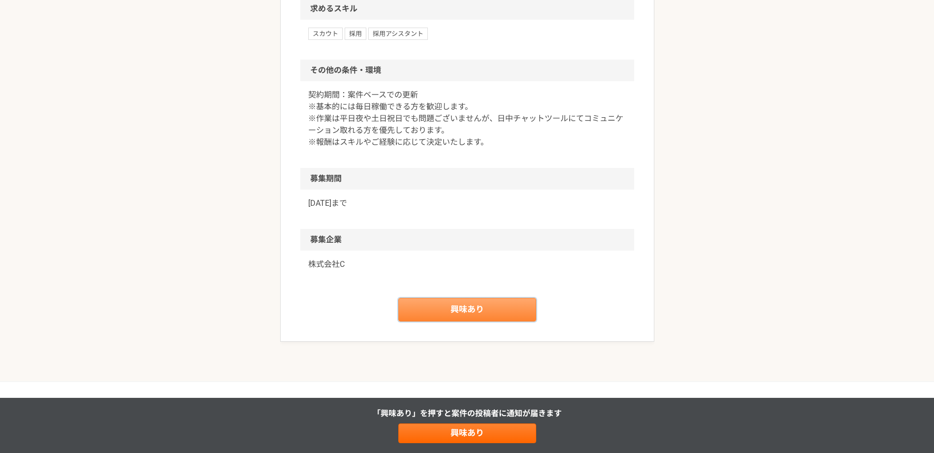
click at [467, 322] on link "興味あり" at bounding box center [467, 310] width 138 height 24
